Goal: Information Seeking & Learning: Learn about a topic

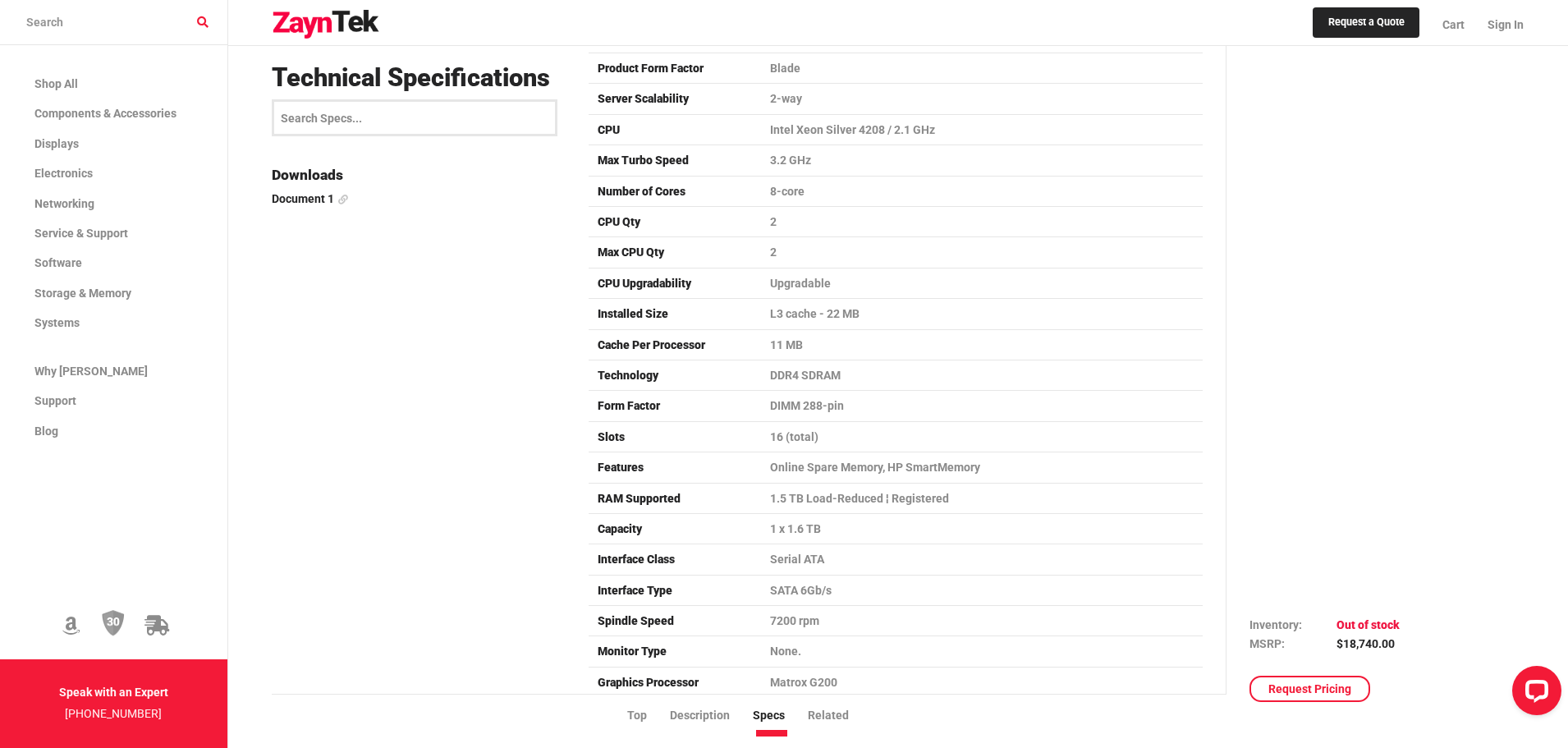
scroll to position [2053, 0]
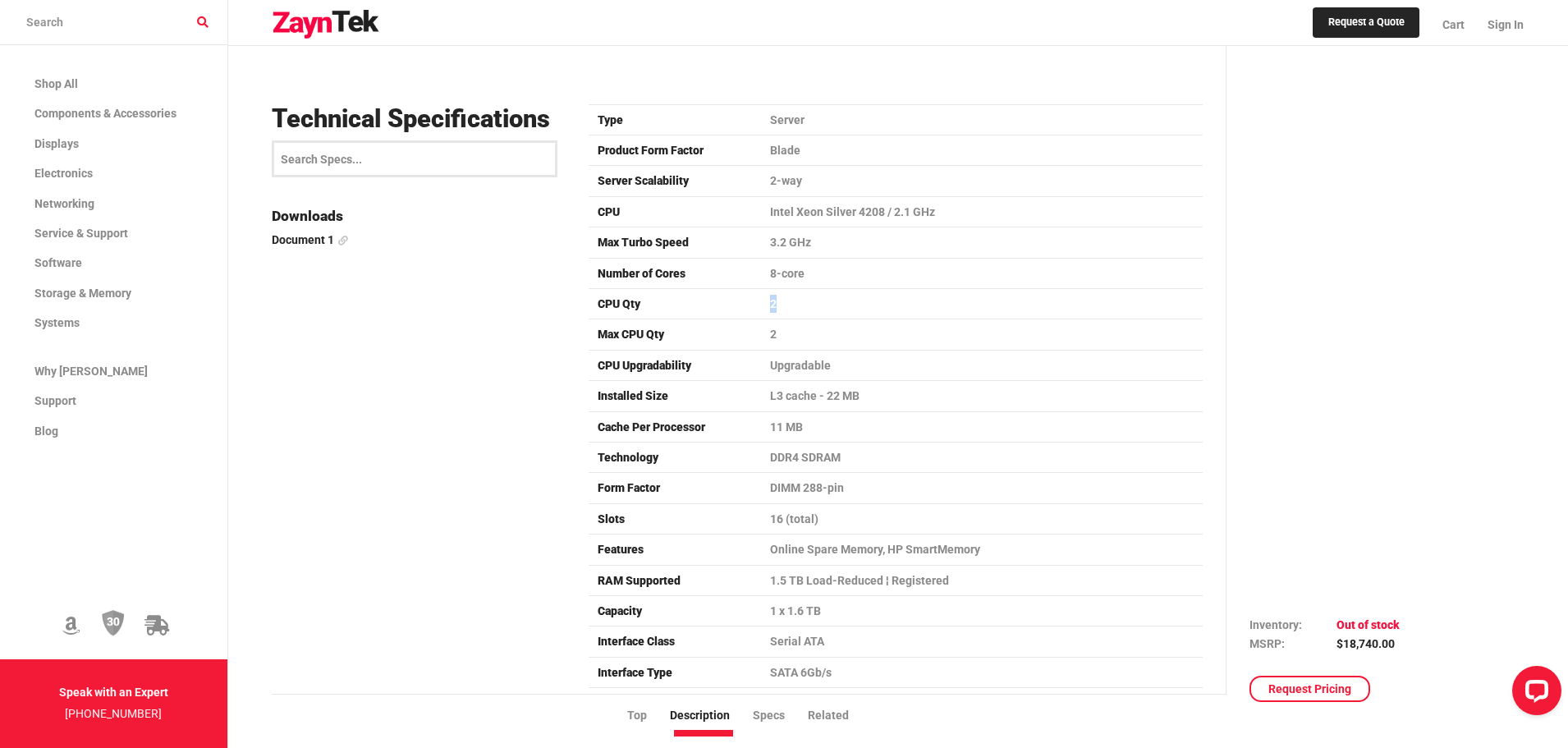
drag, startPoint x: 756, startPoint y: 309, endPoint x: 798, endPoint y: 310, distance: 42.0
click at [798, 310] on tr "CPU Qty 2" at bounding box center [895, 303] width 614 height 31
click at [798, 310] on td "2" at bounding box center [982, 303] width 442 height 31
click at [808, 306] on td "2" at bounding box center [982, 303] width 442 height 31
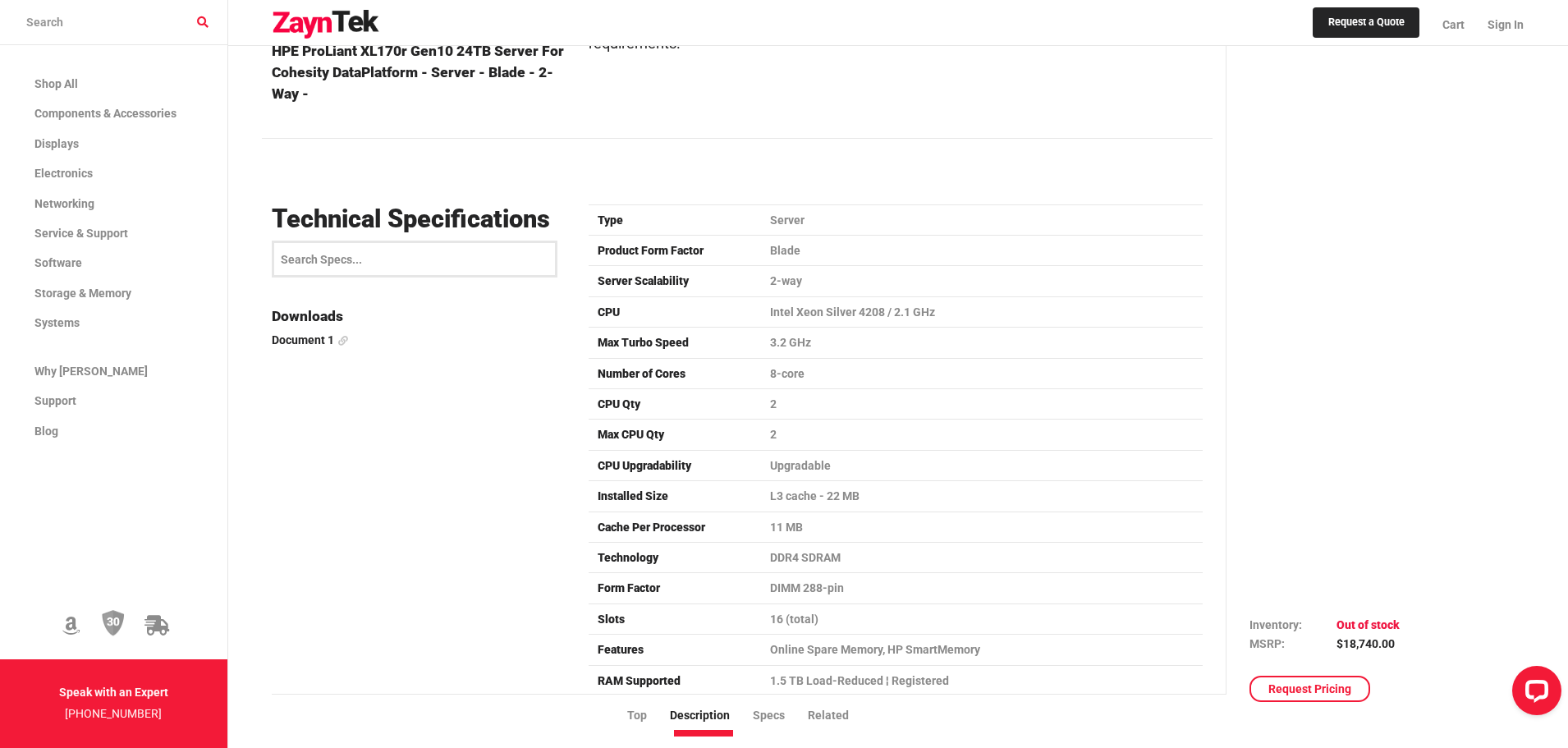
scroll to position [1889, 0]
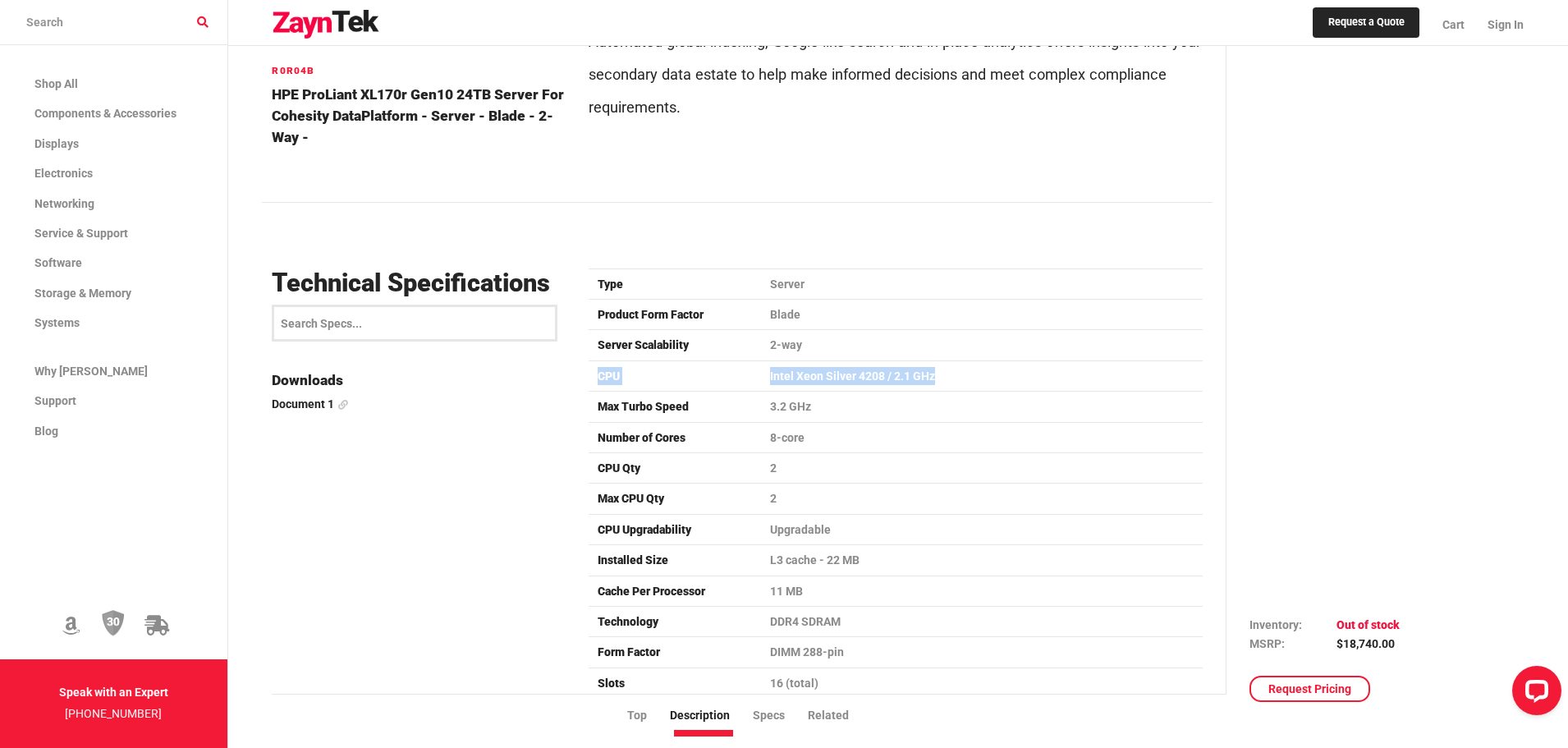
drag, startPoint x: 590, startPoint y: 380, endPoint x: 949, endPoint y: 383, distance: 359.0
click at [949, 383] on tr "CPU Intel Xeon Silver 4208 / 2.1 GHz" at bounding box center [895, 376] width 614 height 31
copy tr "CPU Intel Xeon Silver 4208 / 2.1 GHz"
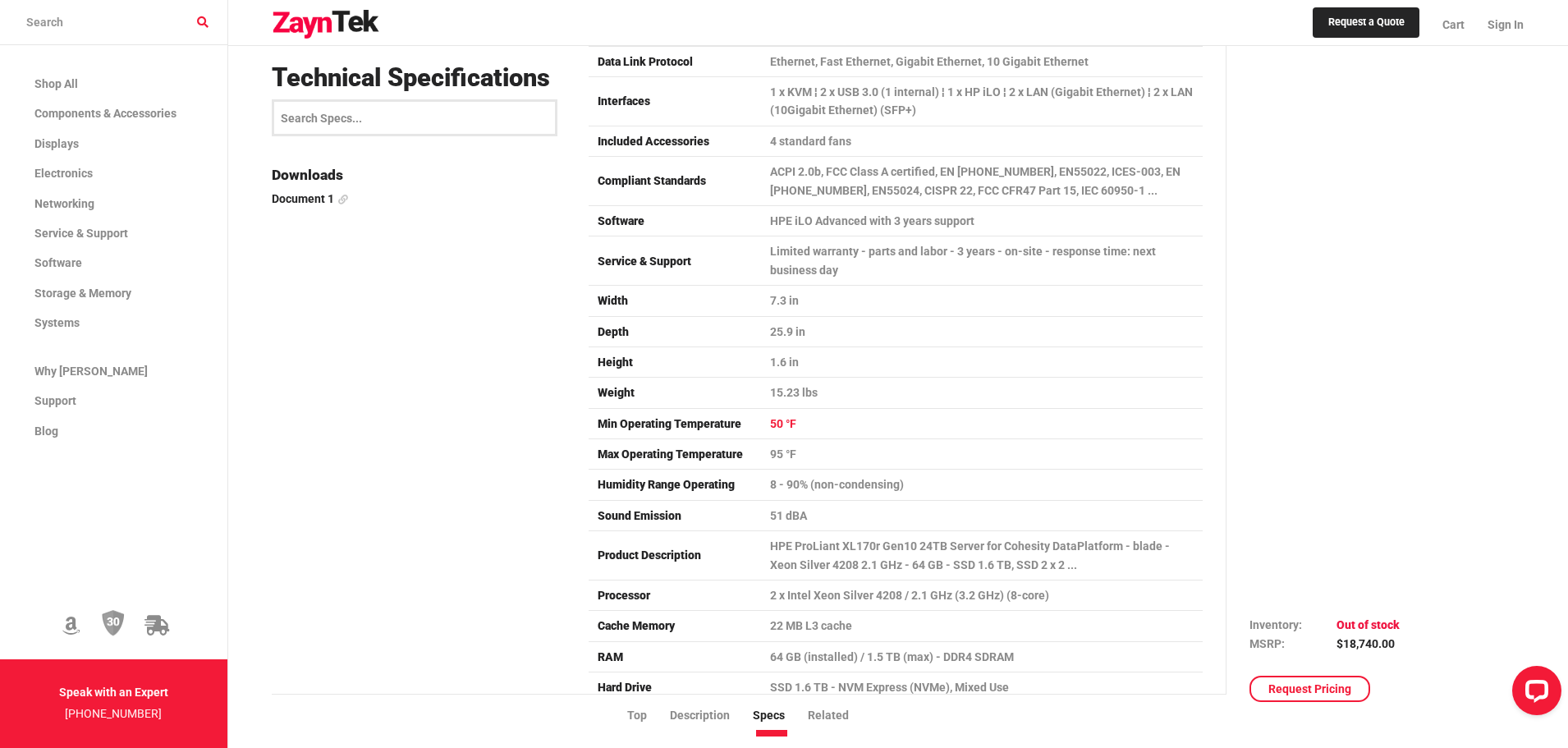
scroll to position [2956, 0]
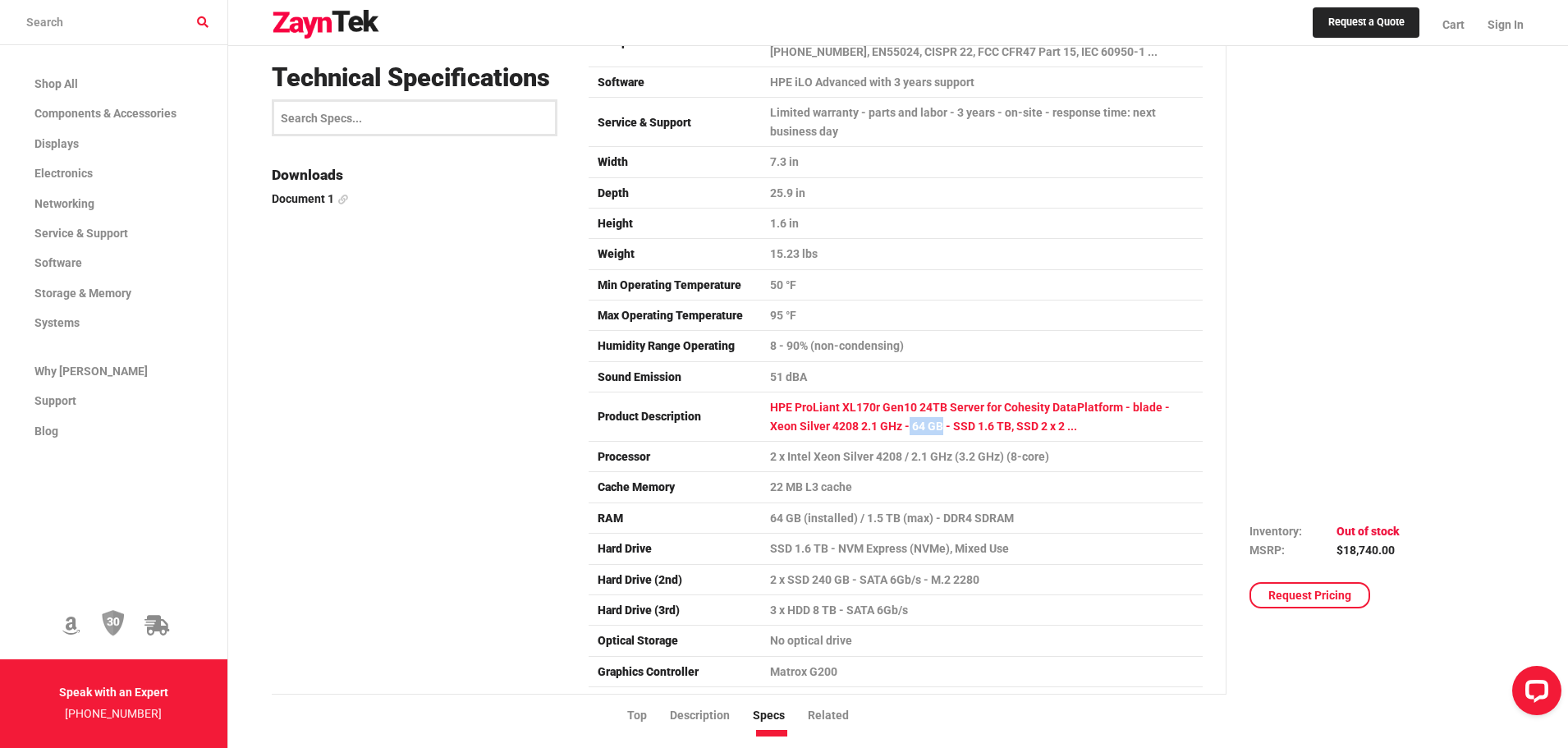
drag, startPoint x: 879, startPoint y: 428, endPoint x: 910, endPoint y: 438, distance: 32.6
click at [910, 438] on td "HPE ProLiant XL170r Gen10 24TB Server for Cohesity DataPlatform - blade - Xeon …" at bounding box center [982, 417] width 442 height 49
copy td "64 GB"
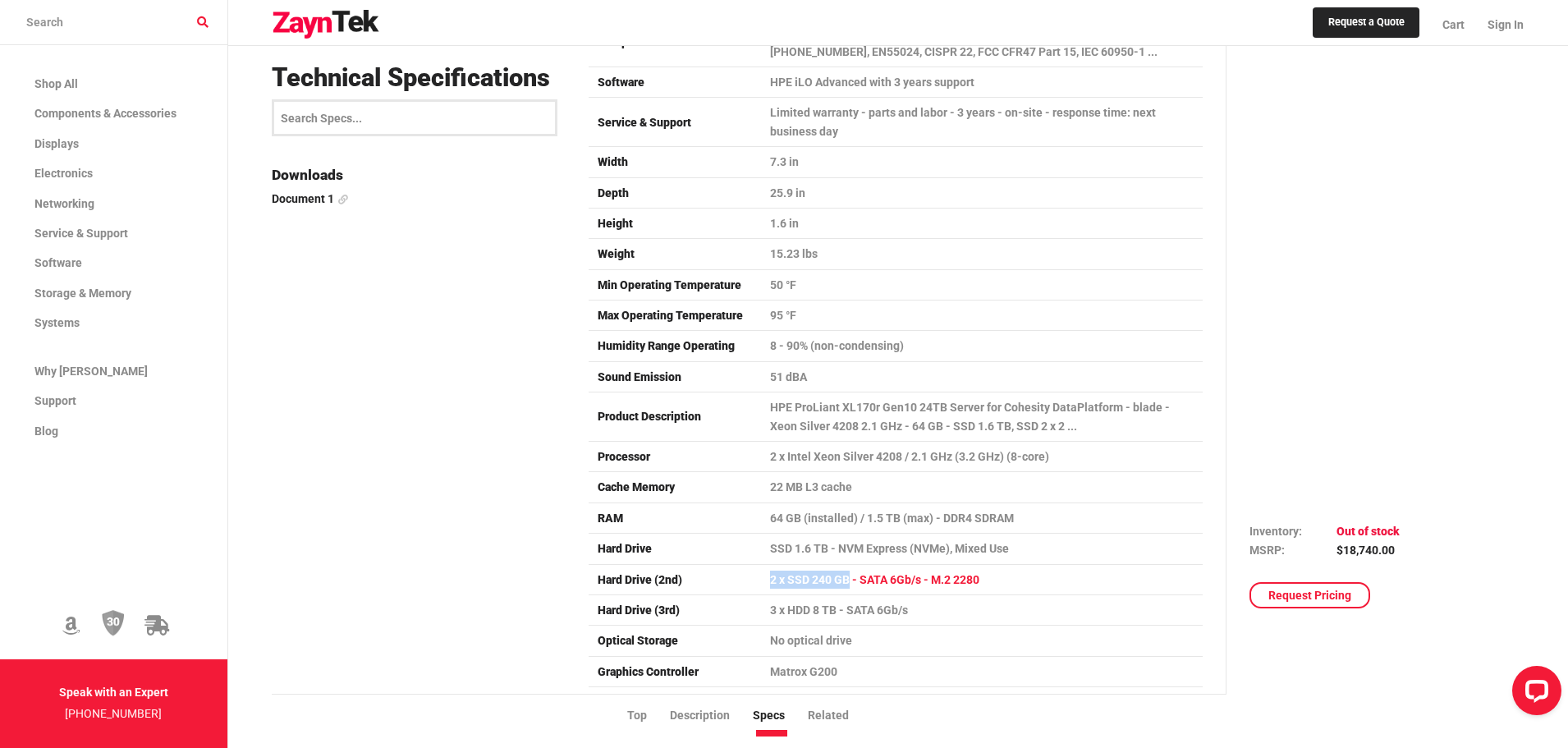
drag, startPoint x: 762, startPoint y: 585, endPoint x: 849, endPoint y: 583, distance: 87.0
click at [849, 583] on td "2 x SSD 240 GB - SATA 6Gb/s - M.2 2280" at bounding box center [982, 580] width 442 height 31
click at [849, 585] on td "2 x SSD 240 GB - SATA 6Gb/s - M.2 2280" at bounding box center [982, 580] width 442 height 31
drag, startPoint x: 846, startPoint y: 582, endPoint x: 763, endPoint y: 581, distance: 83.0
click at [763, 581] on td "2 x SSD 240 GB - SATA 6Gb/s - M.2 2280" at bounding box center [982, 580] width 442 height 31
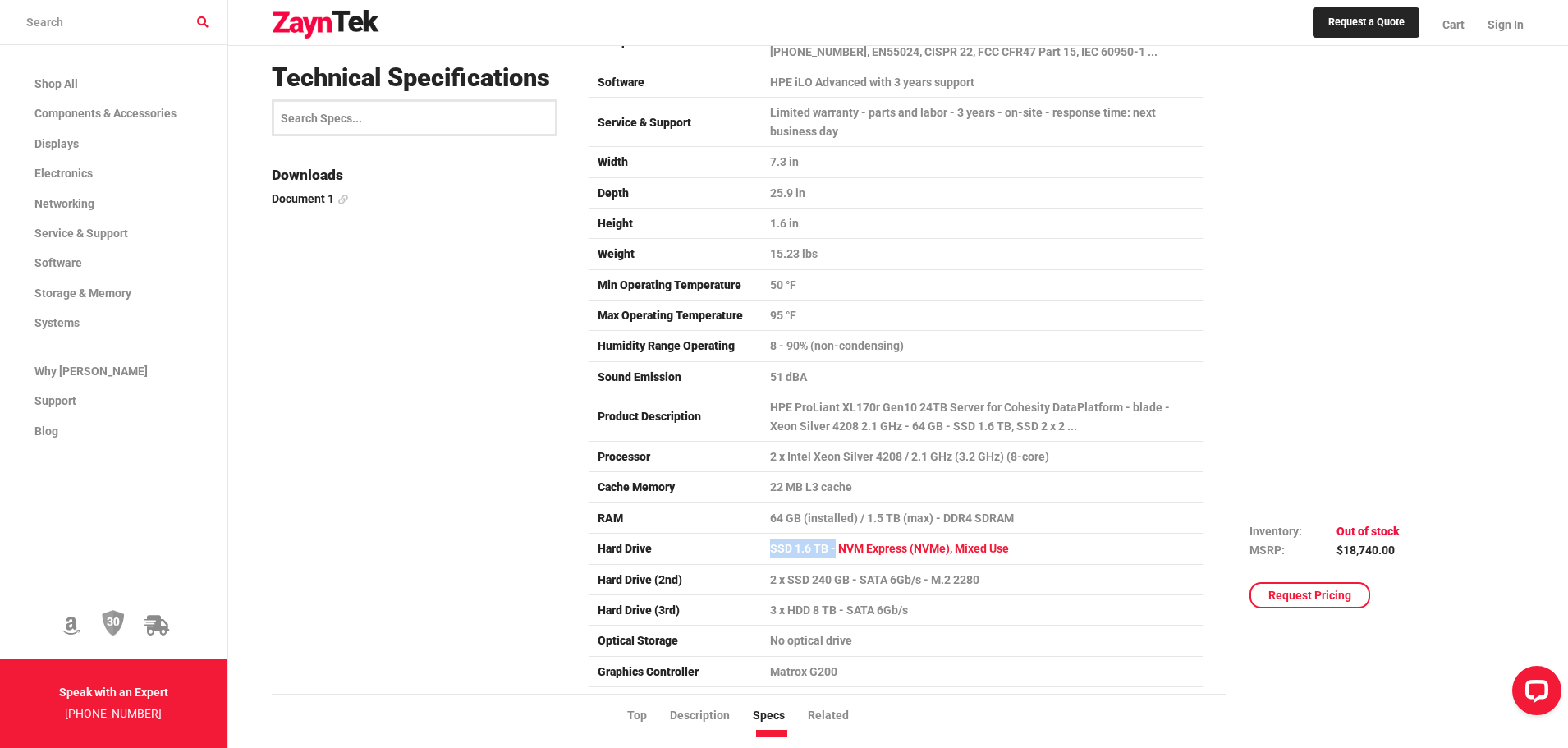
drag, startPoint x: 765, startPoint y: 551, endPoint x: 832, endPoint y: 552, distance: 67.0
click at [832, 552] on td "SSD 1.6 TB - NVM Express (NVMe), Mixed Use" at bounding box center [982, 549] width 442 height 31
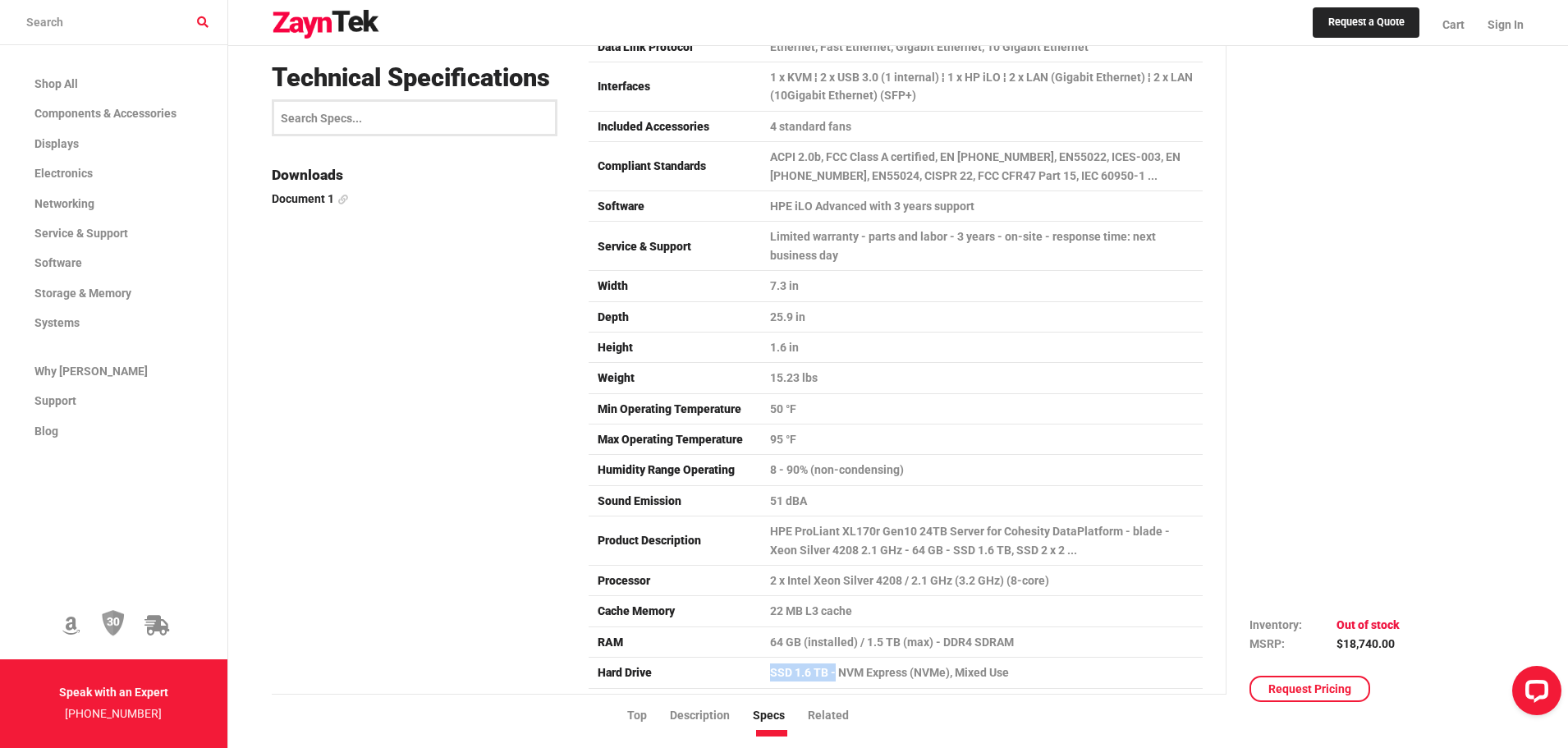
scroll to position [2792, 0]
